Goal: Task Accomplishment & Management: Manage account settings

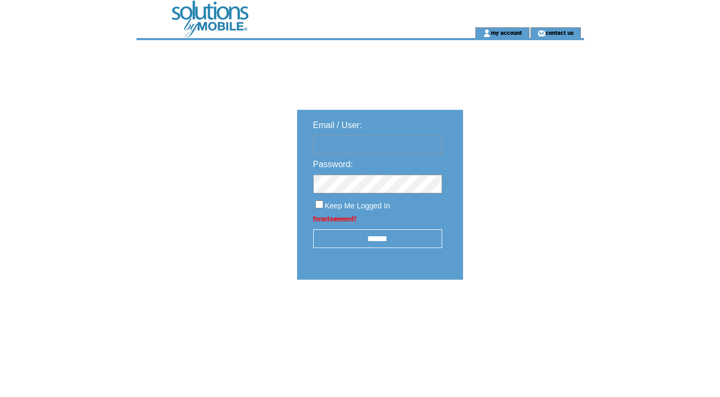
type input "********"
click at [376, 241] on input "******" at bounding box center [377, 238] width 129 height 19
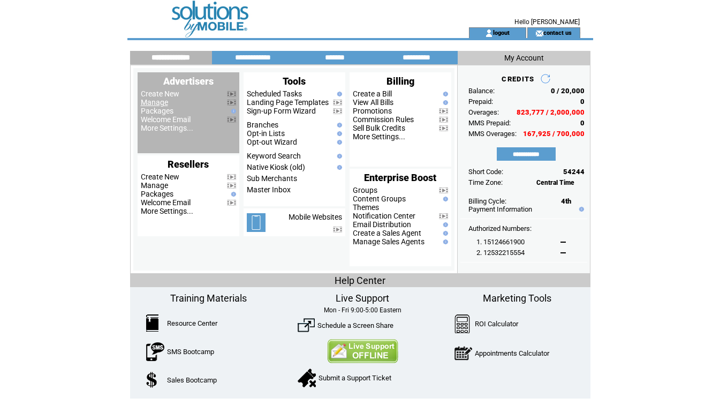
click at [151, 102] on link "Manage" at bounding box center [154, 102] width 27 height 9
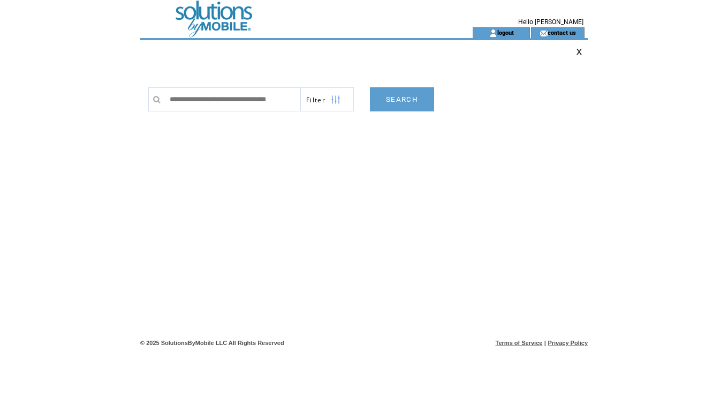
drag, startPoint x: 190, startPoint y: 98, endPoint x: 121, endPoint y: 93, distance: 68.7
click at [126, 96] on html "**********" at bounding box center [364, 202] width 728 height 405
click at [289, 101] on input "**********" at bounding box center [232, 99] width 136 height 24
type input "**********"
click at [399, 96] on link "SEARCH" at bounding box center [402, 99] width 64 height 24
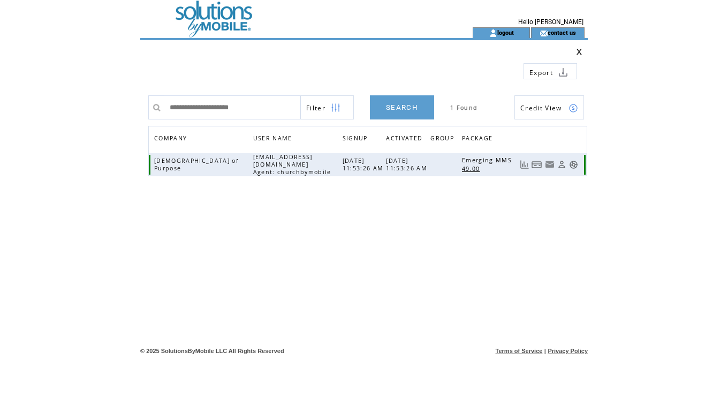
click at [537, 164] on link at bounding box center [536, 164] width 11 height 9
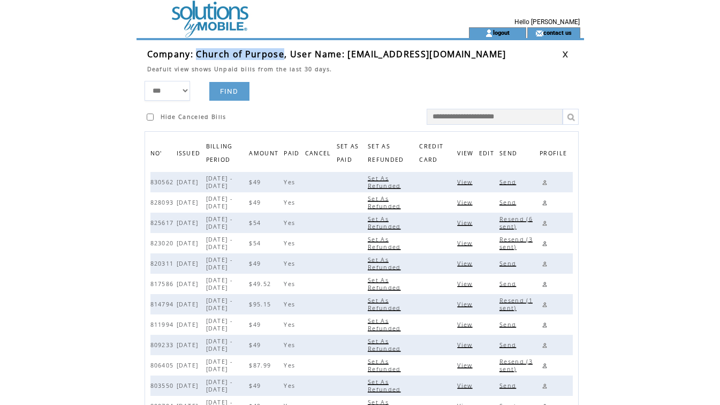
drag, startPoint x: 282, startPoint y: 49, endPoint x: 198, endPoint y: 53, distance: 84.1
click at [198, 53] on span "Company: Church of Purpose, User Name: rev.pdwond21@gmail.com" at bounding box center [326, 54] width 359 height 12
copy span "[DEMOGRAPHIC_DATA] of Purpose"
click at [212, 14] on td at bounding box center [283, 13] width 294 height 27
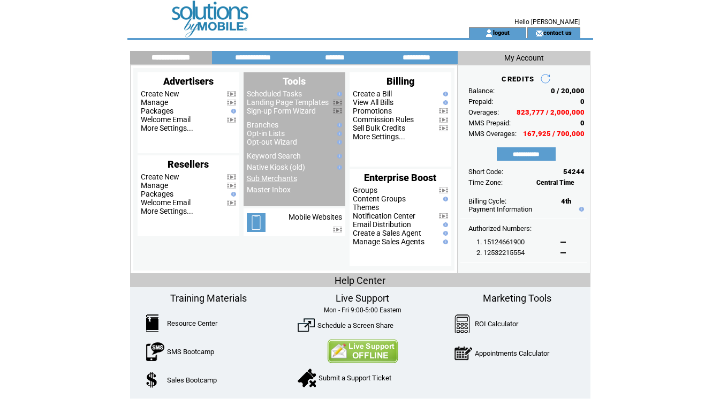
click at [272, 181] on link "Sub Merchants" at bounding box center [272, 178] width 50 height 9
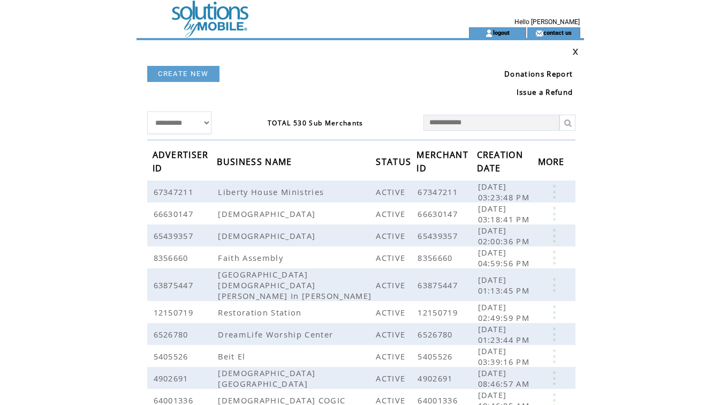
click at [497, 118] on input "text" at bounding box center [491, 123] width 136 height 16
paste input "**********"
type input "**********"
click at [569, 123] on link at bounding box center [567, 123] width 16 height 16
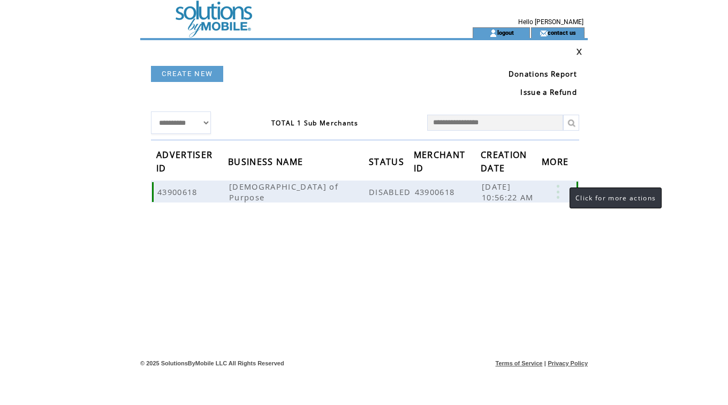
click at [559, 193] on link at bounding box center [558, 192] width 32 height 14
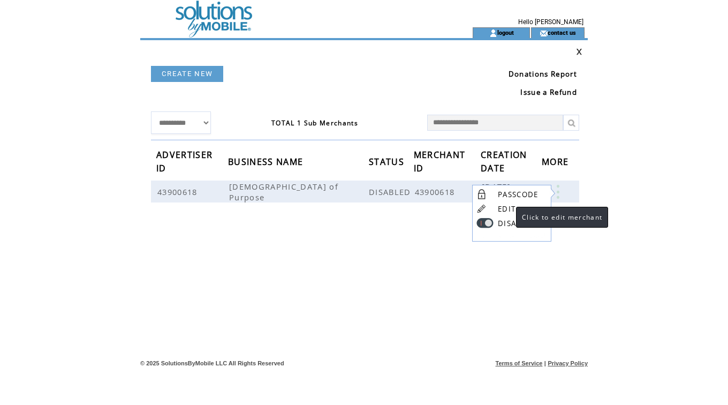
click at [505, 210] on link "EDIT" at bounding box center [507, 209] width 18 height 10
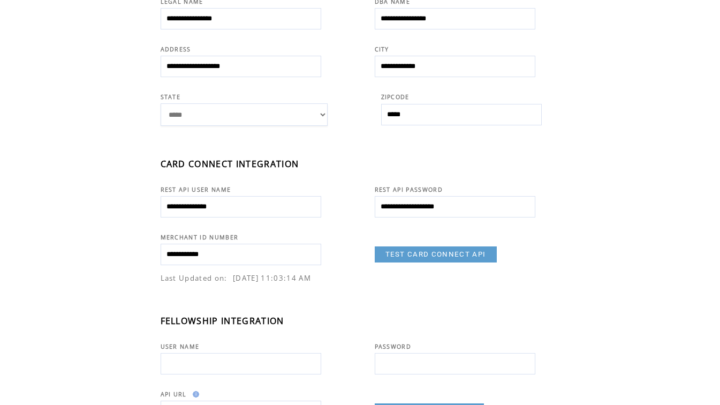
scroll to position [274, 0]
click at [435, 251] on link "TEST CARD CONNECT API" at bounding box center [436, 254] width 122 height 16
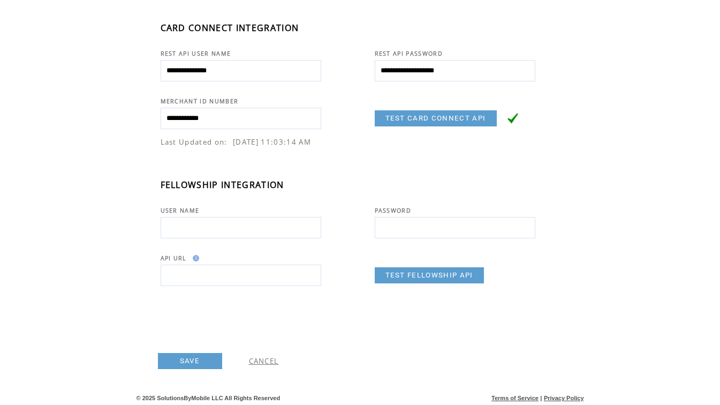
scroll to position [413, 0]
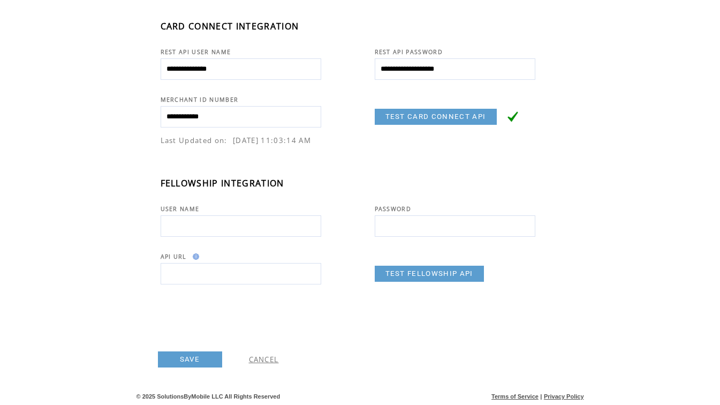
click at [181, 355] on link "SAVE" at bounding box center [190, 359] width 64 height 16
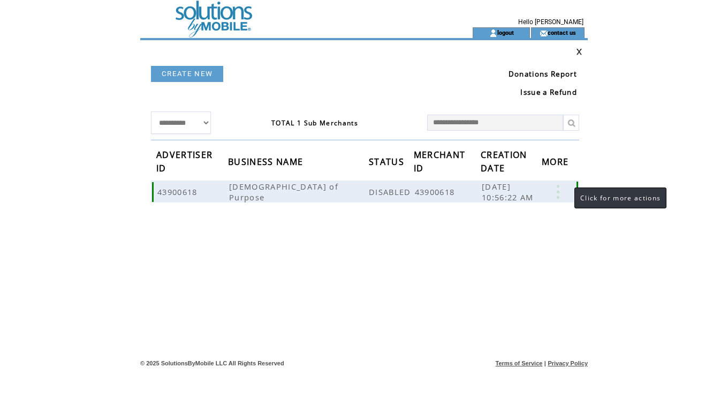
click at [557, 187] on link at bounding box center [558, 192] width 32 height 14
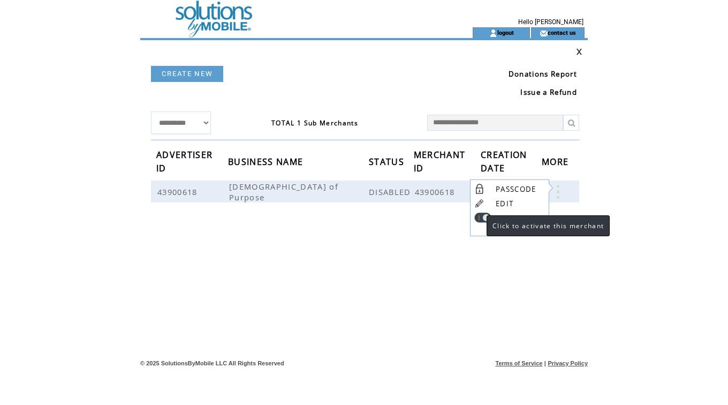
click at [476, 218] on link at bounding box center [482, 217] width 17 height 10
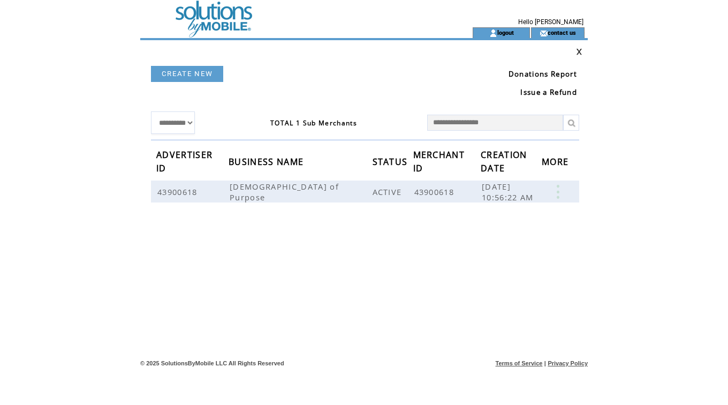
click at [502, 234] on td "**********" at bounding box center [367, 204] width 439 height 215
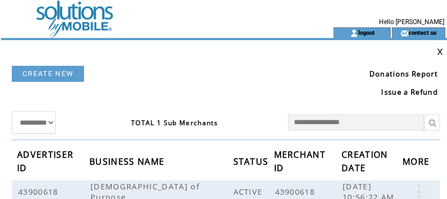
drag, startPoint x: 308, startPoint y: 65, endPoint x: 285, endPoint y: 64, distance: 23.0
click at [305, 64] on td "Donations Report" at bounding box center [317, 68] width 262 height 27
drag, startPoint x: 83, startPoint y: 11, endPoint x: 111, endPoint y: 18, distance: 28.6
click at [83, 11] on td at bounding box center [148, 13] width 294 height 27
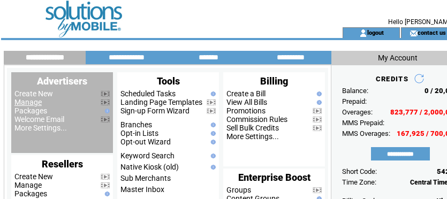
click at [29, 100] on link "Manage" at bounding box center [27, 102] width 27 height 9
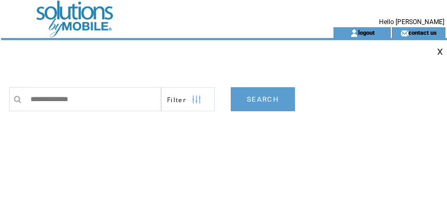
type input "**********"
click at [265, 98] on link "SEARCH" at bounding box center [263, 99] width 64 height 24
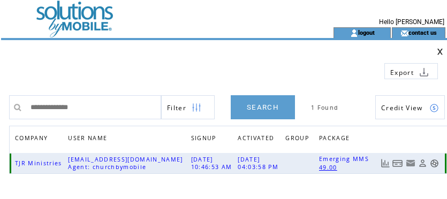
click at [395, 162] on link at bounding box center [397, 163] width 11 height 9
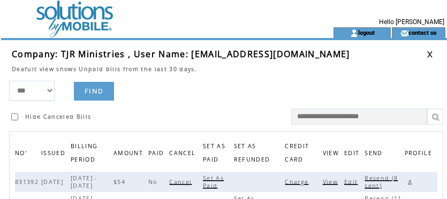
click at [301, 185] on span "Charge" at bounding box center [298, 181] width 26 height 7
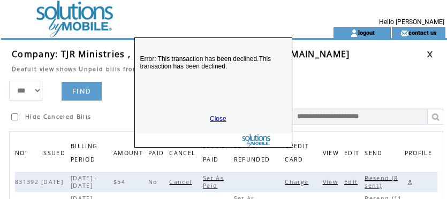
drag, startPoint x: 227, startPoint y: 155, endPoint x: 216, endPoint y: 44, distance: 111.9
click at [216, 44] on div "Error: This transaction has been declined.This transaction has been declined. C…" at bounding box center [213, 92] width 158 height 110
click at [218, 118] on link "Close" at bounding box center [218, 118] width 17 height 7
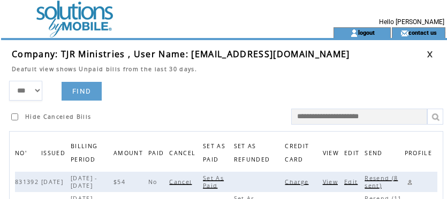
click at [430, 51] on link at bounding box center [429, 54] width 6 height 7
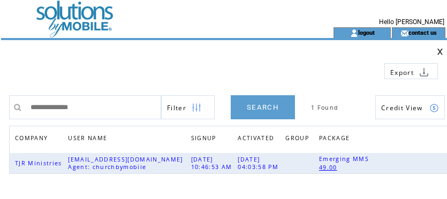
drag, startPoint x: 204, startPoint y: 61, endPoint x: 181, endPoint y: 83, distance: 32.2
click at [204, 61] on td at bounding box center [175, 67] width 327 height 24
drag, startPoint x: 96, startPoint y: 105, endPoint x: -94, endPoint y: 85, distance: 191.1
click at [0, 85] on html "**********" at bounding box center [223, 99] width 447 height 199
paste input "text"
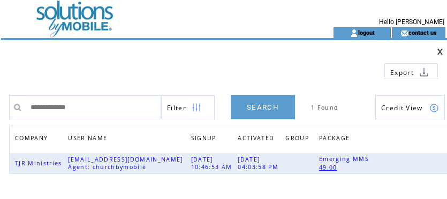
type input "**********"
click at [267, 106] on link "SEARCH" at bounding box center [263, 107] width 64 height 24
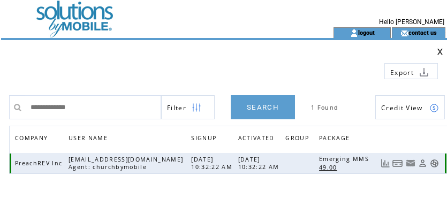
click at [398, 163] on link at bounding box center [397, 163] width 11 height 9
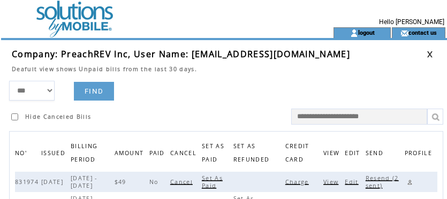
click at [303, 182] on span "Charge" at bounding box center [298, 181] width 26 height 7
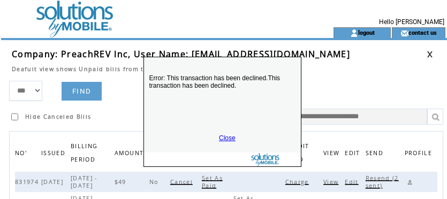
drag, startPoint x: 252, startPoint y: 185, endPoint x: 235, endPoint y: 74, distance: 111.5
click at [248, 64] on p "Error: This transaction has been declined.This transaction has been declined." at bounding box center [222, 96] width 157 height 64
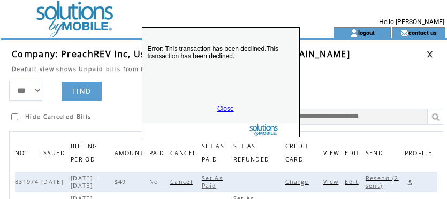
click at [218, 109] on link "Close" at bounding box center [225, 108] width 17 height 7
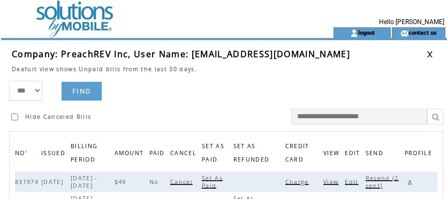
click at [355, 181] on span "Edit" at bounding box center [353, 181] width 16 height 7
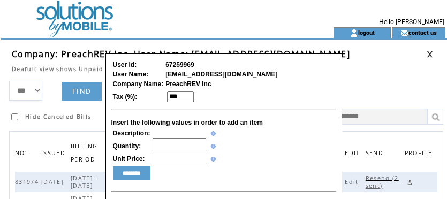
click at [167, 139] on input "text" at bounding box center [180, 133] width 54 height 11
type input "**********"
type input "*"
click at [134, 176] on input "********" at bounding box center [131, 172] width 37 height 13
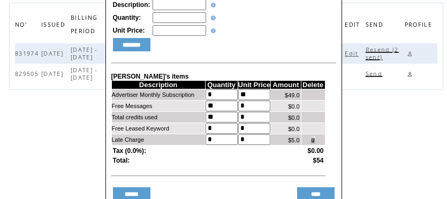
scroll to position [136, 0]
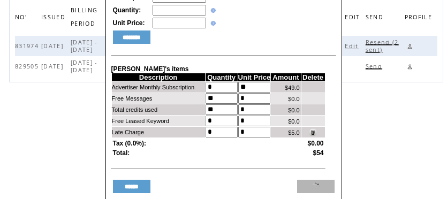
click at [317, 193] on input "****" at bounding box center [315, 186] width 37 height 13
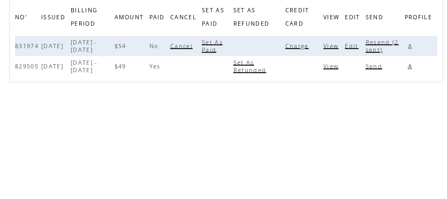
click at [379, 45] on span "Resend (2 sent)" at bounding box center [381, 46] width 33 height 15
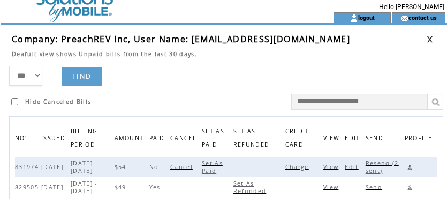
scroll to position [0, 0]
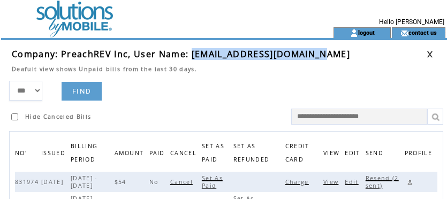
drag, startPoint x: 188, startPoint y: 56, endPoint x: 311, endPoint y: 56, distance: 122.5
click at [311, 56] on td "Company: PreachREV Inc, User Name: info@findgraceglobal.org" at bounding box center [219, 54] width 415 height 12
copy span "info@findgraceglobal.org"
click at [408, 183] on link at bounding box center [410, 182] width 10 height 10
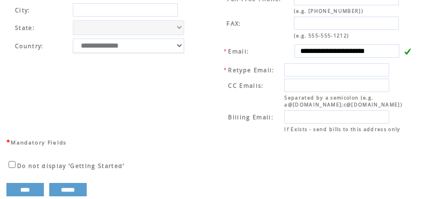
scroll to position [453, 0]
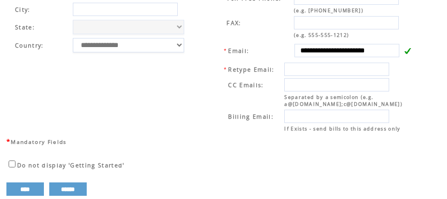
click at [206, 52] on td "**********" at bounding box center [314, 42] width 218 height 188
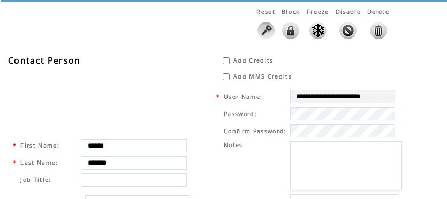
scroll to position [0, 0]
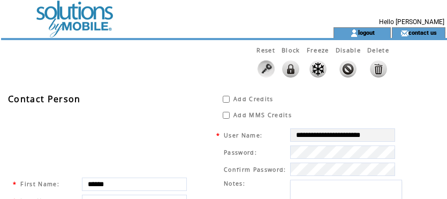
click at [71, 18] on td at bounding box center [148, 13] width 294 height 27
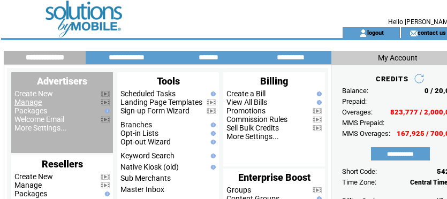
click at [27, 103] on link "Manage" at bounding box center [27, 102] width 27 height 9
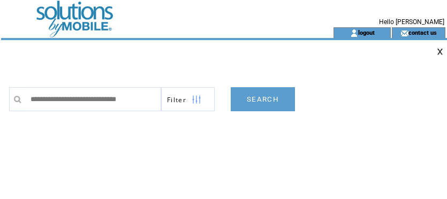
scroll to position [0, 1]
type input "**********"
click at [268, 99] on link "SEARCH" at bounding box center [263, 99] width 64 height 24
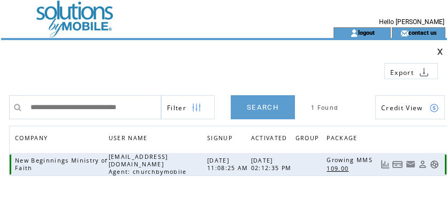
click at [399, 162] on link at bounding box center [397, 164] width 11 height 9
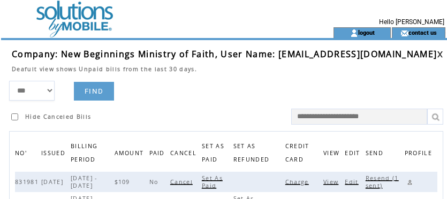
click at [301, 183] on span "Charge" at bounding box center [298, 181] width 26 height 7
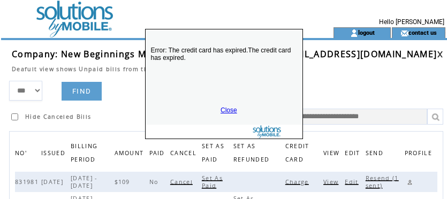
drag, startPoint x: 266, startPoint y: 154, endPoint x: 265, endPoint y: 34, distance: 119.9
click at [265, 34] on div "Error: The credit card has expired.The credit card has expired. Close" at bounding box center [224, 84] width 158 height 110
click at [226, 110] on link "Close" at bounding box center [228, 109] width 17 height 7
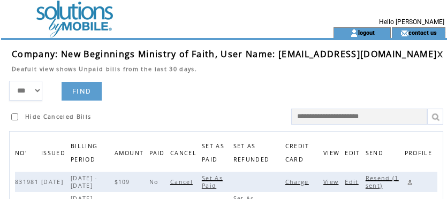
click at [378, 180] on span "Resend (1 sent)" at bounding box center [381, 181] width 33 height 15
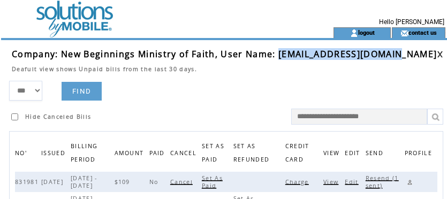
drag, startPoint x: 279, startPoint y: 56, endPoint x: 398, endPoint y: 57, distance: 118.8
click at [398, 57] on td "Company: New Beginnings Ministry of Faith, User Name: pastordudley@yahoo.com" at bounding box center [224, 54] width 425 height 12
copy span "pastordudley@yahoo.com"
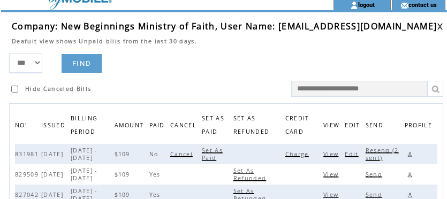
scroll to position [50, 0]
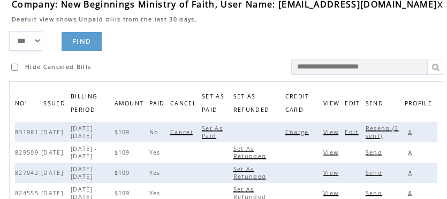
click at [413, 132] on link at bounding box center [410, 132] width 10 height 10
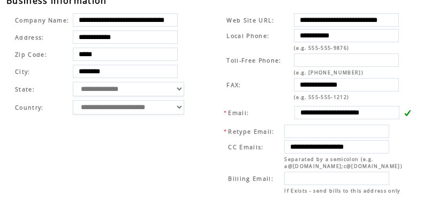
scroll to position [402, 0]
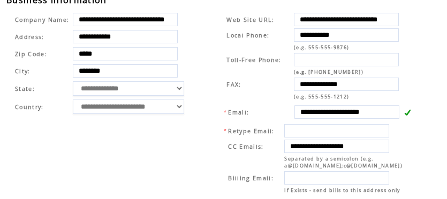
drag, startPoint x: 299, startPoint y: 145, endPoint x: 431, endPoint y: 142, distance: 131.7
drag, startPoint x: 91, startPoint y: 157, endPoint x: 139, endPoint y: 154, distance: 47.7
click at [94, 154] on td "**********" at bounding box center [105, 103] width 196 height 188
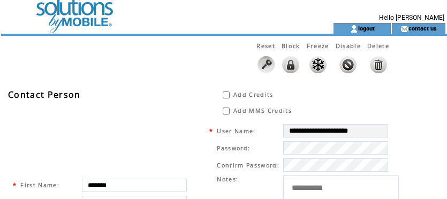
scroll to position [0, 0]
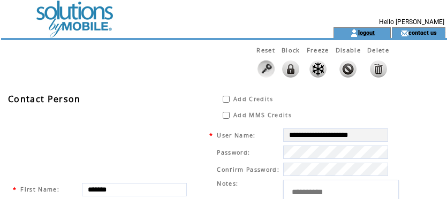
click at [370, 33] on link "logout" at bounding box center [366, 32] width 17 height 7
